Goal: Check status: Check status

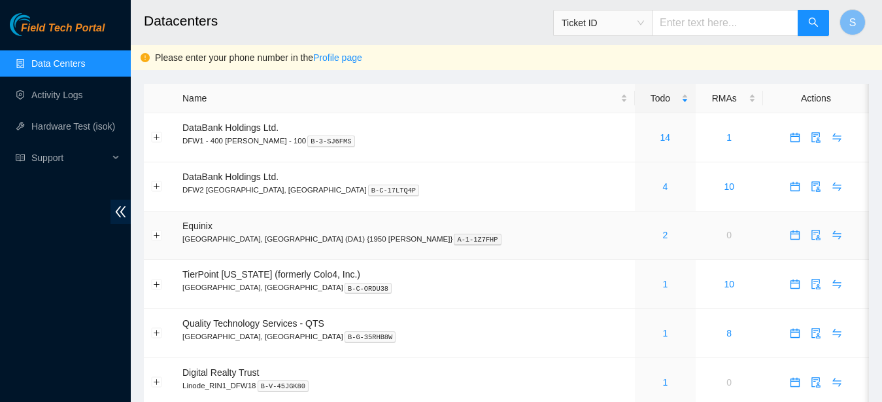
click at [642, 235] on div "2" at bounding box center [665, 235] width 46 height 14
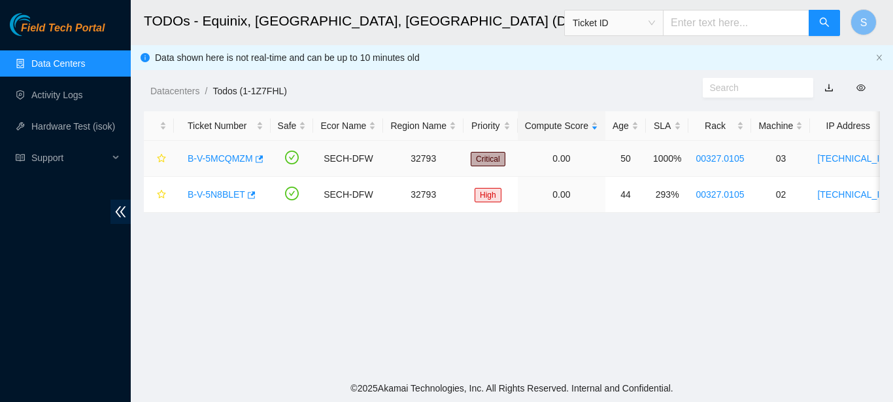
click at [237, 161] on link "B-V-5MCQMZM" at bounding box center [220, 158] width 65 height 10
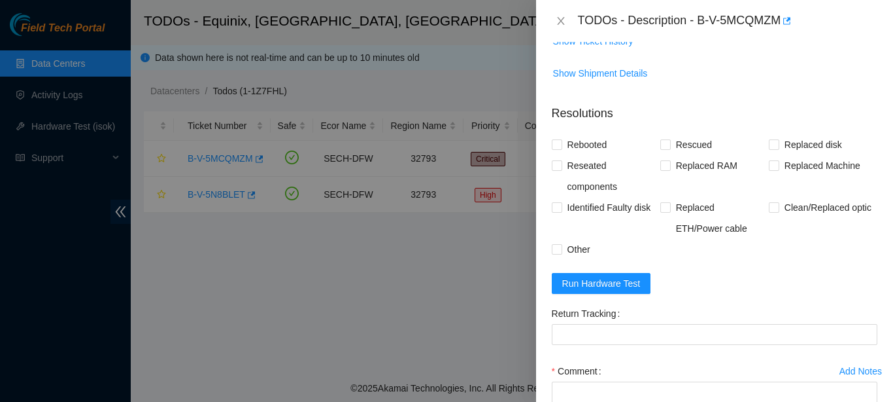
scroll to position [576, 0]
click at [591, 49] on span "Show Ticket History" at bounding box center [593, 42] width 80 height 14
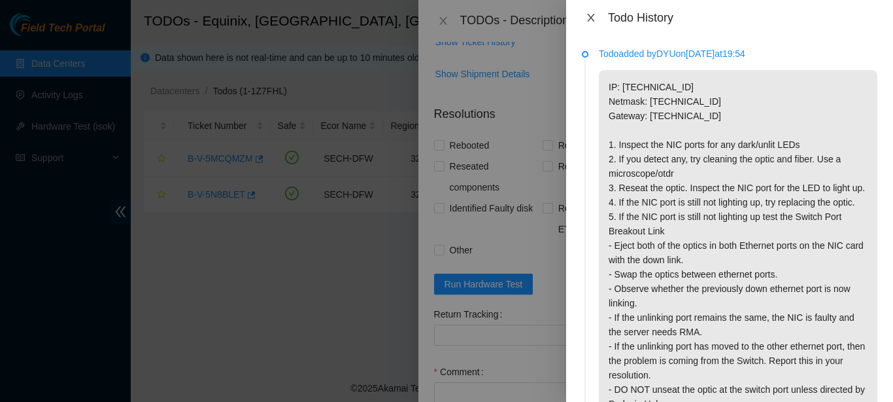
click at [591, 13] on icon "close" at bounding box center [591, 17] width 10 height 10
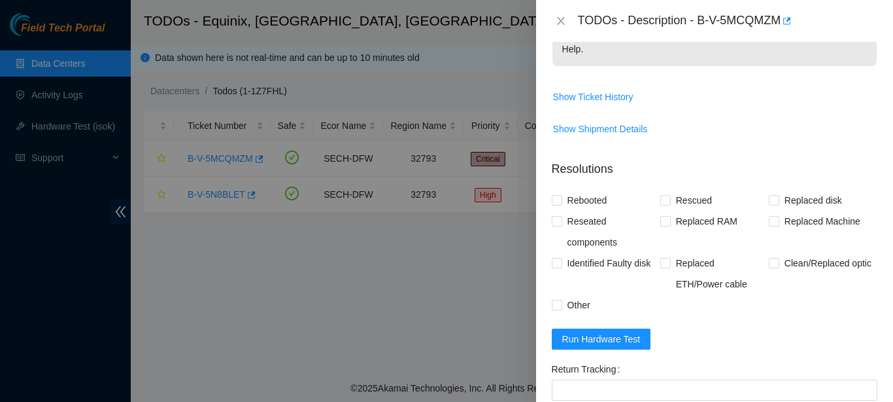
scroll to position [523, 0]
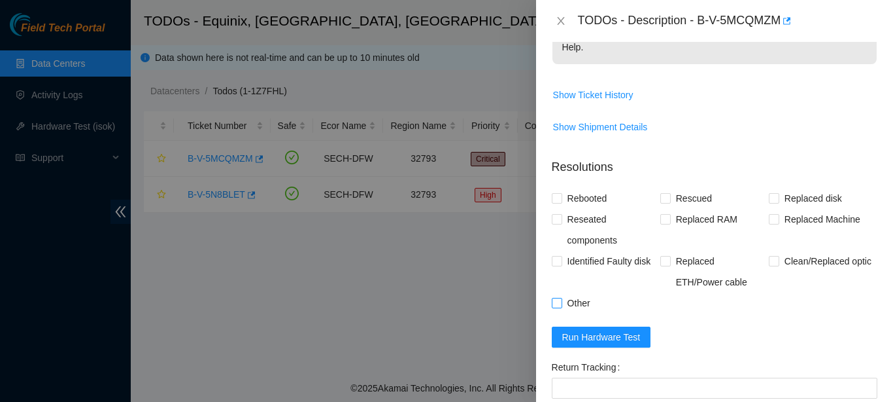
click at [572, 313] on span "Other" at bounding box center [578, 302] width 33 height 21
click at [561, 307] on input "Other" at bounding box center [556, 302] width 9 height 9
checkbox input "true"
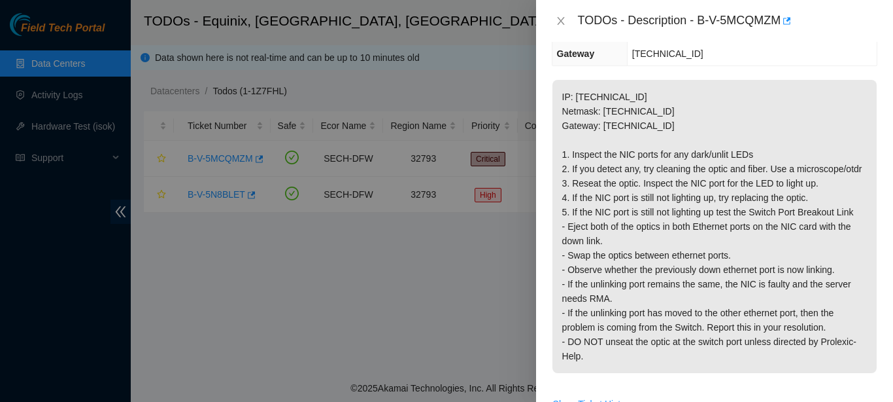
scroll to position [187, 0]
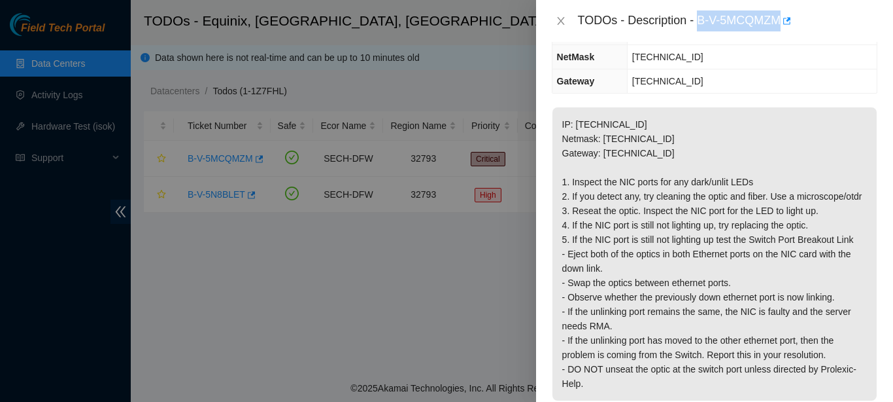
drag, startPoint x: 692, startPoint y: 18, endPoint x: 774, endPoint y: 18, distance: 81.8
click at [774, 18] on div "TODOs - Description - B-V-5MCQMZM" at bounding box center [728, 20] width 300 height 21
copy div "B-V-5MCQMZM"
click at [557, 20] on icon "close" at bounding box center [561, 21] width 10 height 10
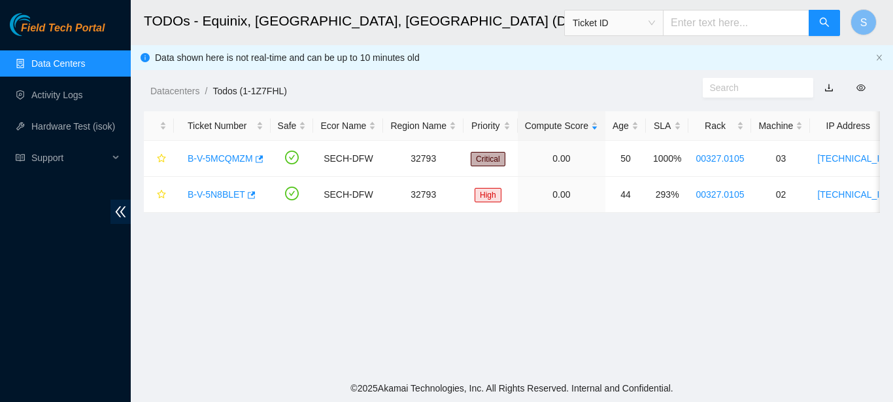
scroll to position [216, 0]
click at [228, 194] on body "Field Tech Portal Data Centers Activity Logs Hardware Test (isok) Support TODOs…" at bounding box center [446, 201] width 893 height 402
click at [228, 194] on link "B-V-5N8BLET" at bounding box center [217, 194] width 58 height 10
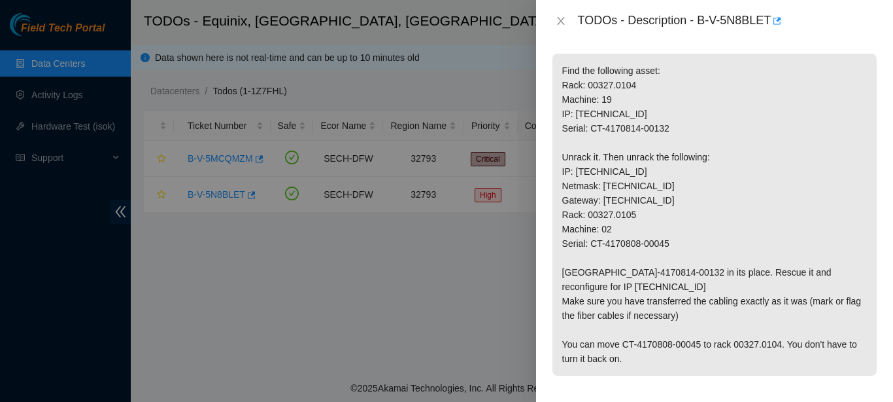
scroll to position [239, 0]
